Goal: Information Seeking & Learning: Find specific fact

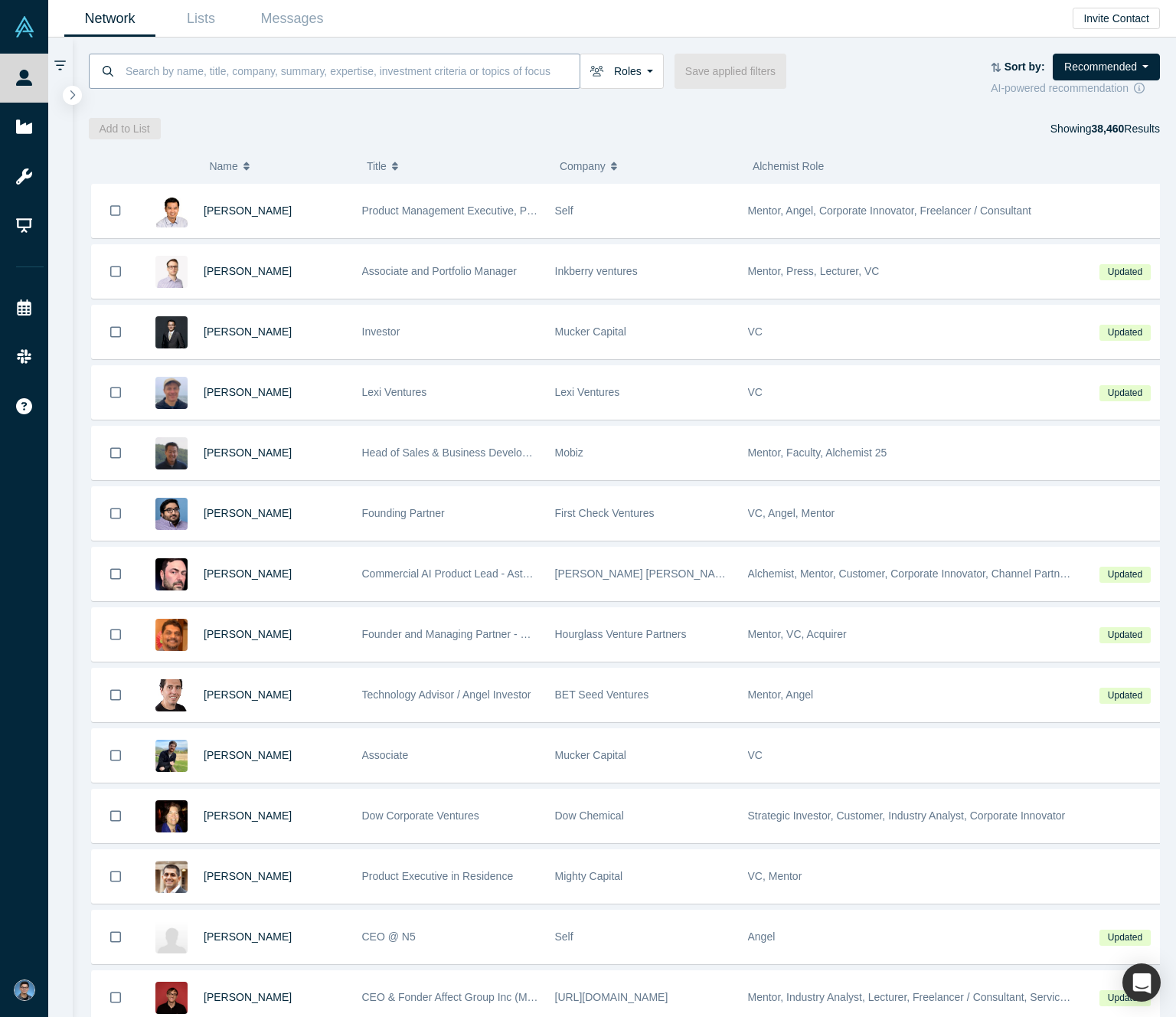
click at [332, 78] on input at bounding box center [352, 70] width 456 height 36
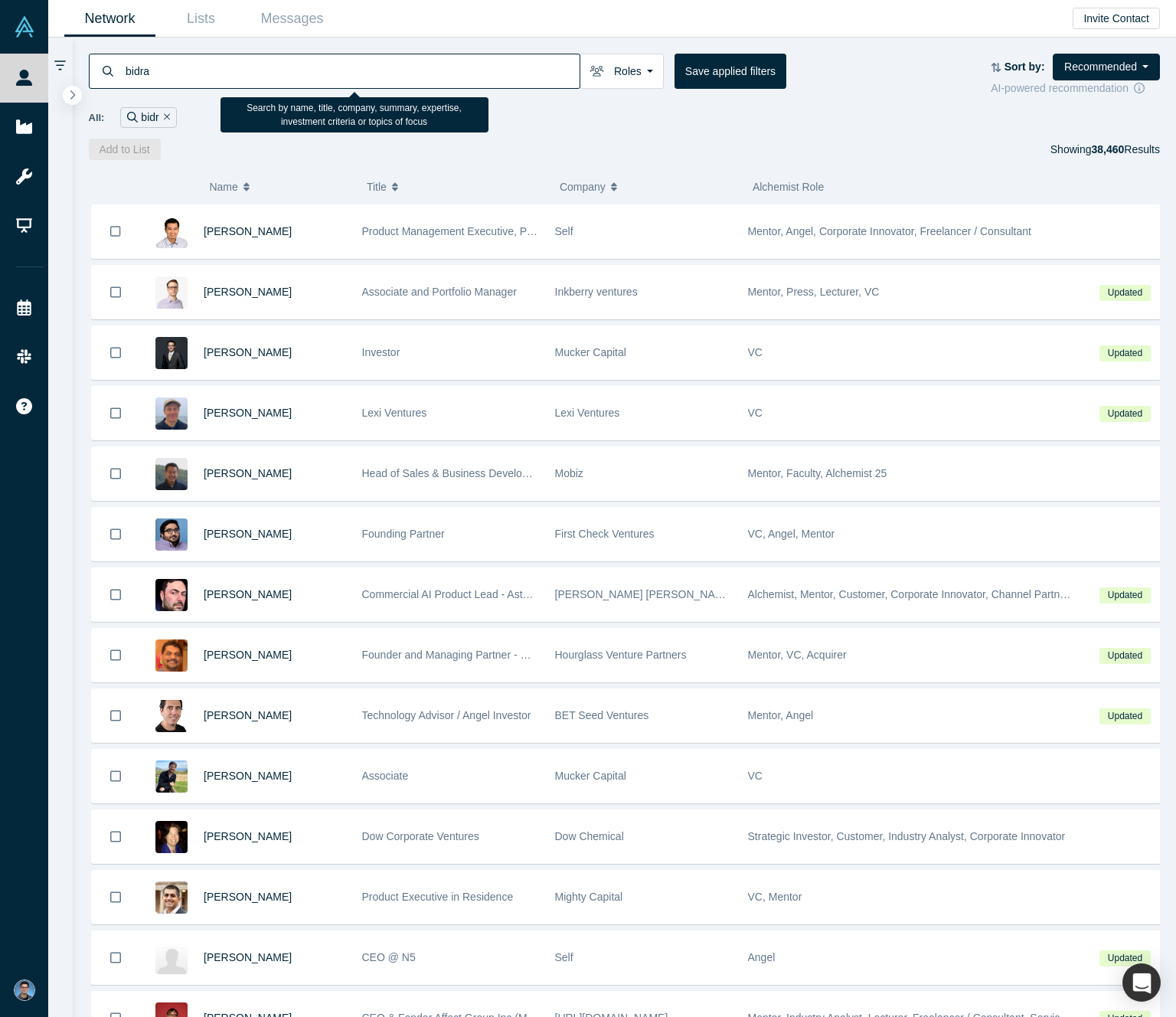
type input "bidra"
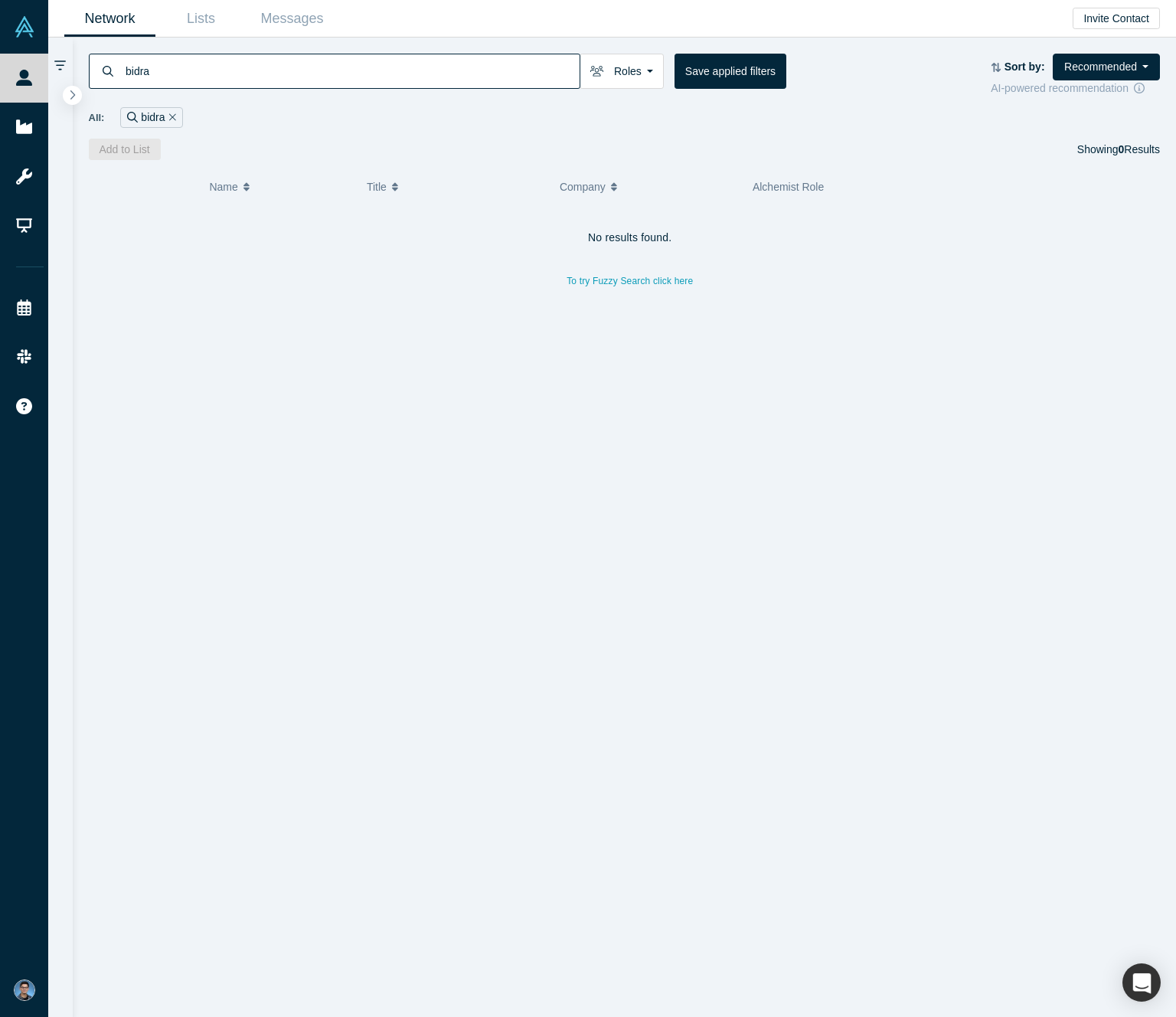
click at [172, 115] on icon "Remove Filter" at bounding box center [172, 117] width 7 height 11
